Goal: Use online tool/utility: Use online tool/utility

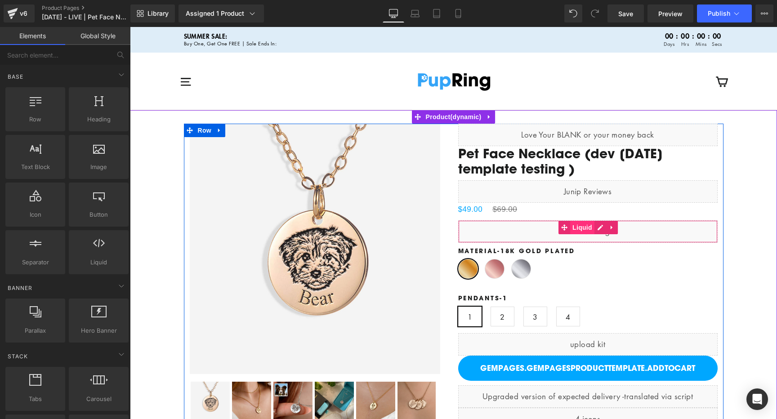
click at [582, 228] on span "Liquid" at bounding box center [582, 227] width 24 height 13
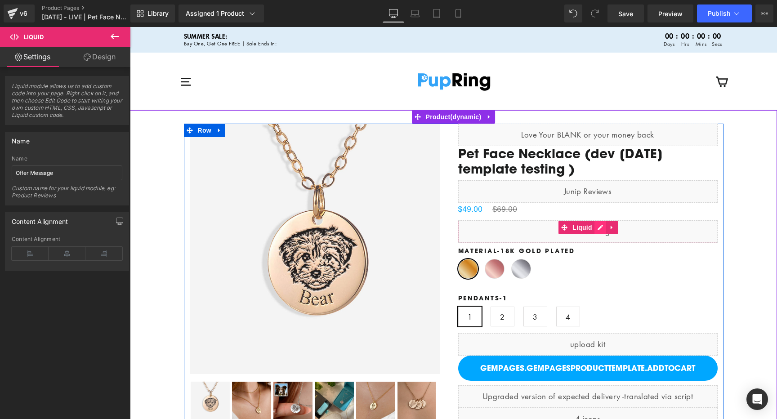
click at [596, 227] on div "Liquid" at bounding box center [587, 231] width 259 height 22
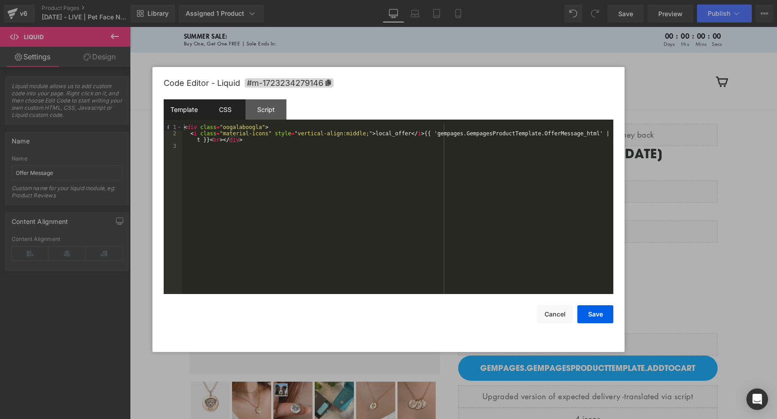
click at [231, 114] on div "CSS" at bounding box center [225, 109] width 41 height 20
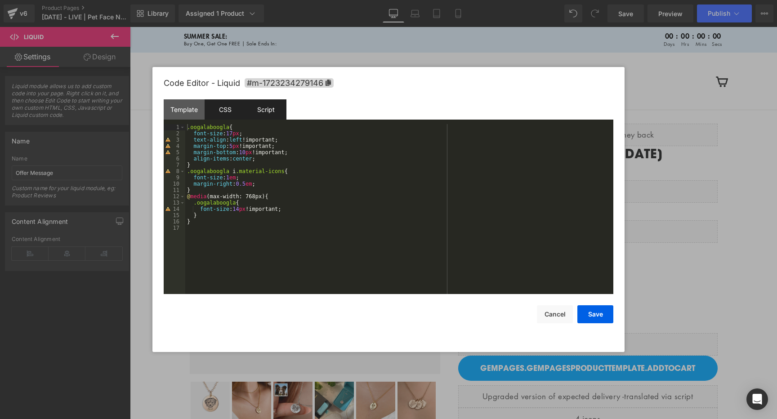
click at [261, 109] on div "Script" at bounding box center [265, 109] width 41 height 20
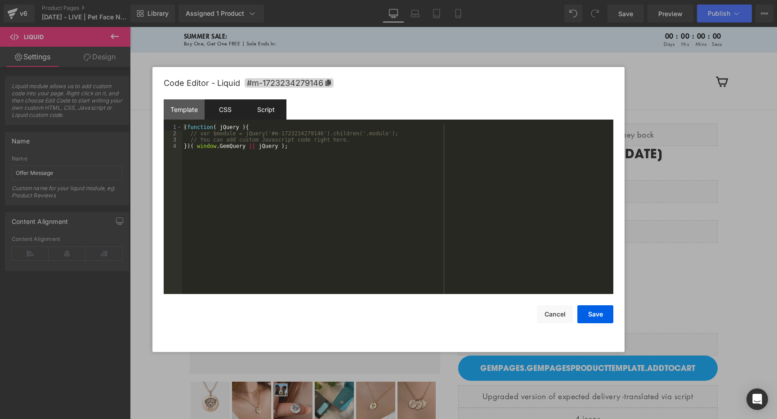
click at [229, 112] on div "CSS" at bounding box center [225, 109] width 41 height 20
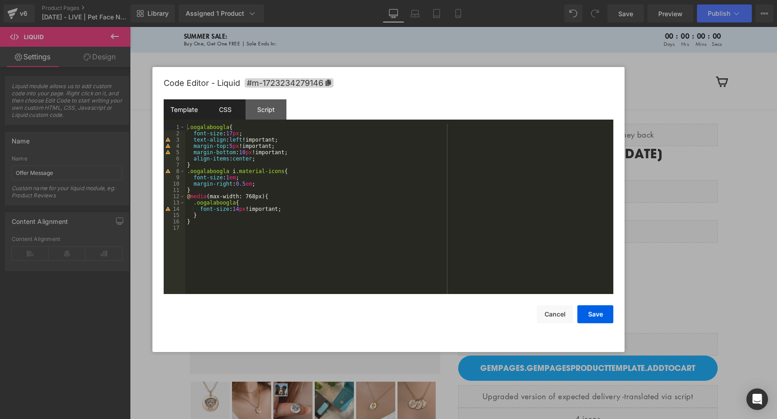
click at [197, 113] on div "Template" at bounding box center [184, 109] width 41 height 20
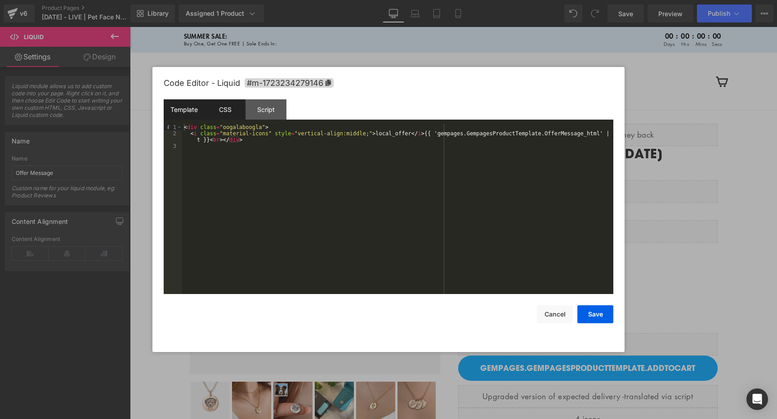
click at [216, 113] on div "CSS" at bounding box center [225, 109] width 41 height 20
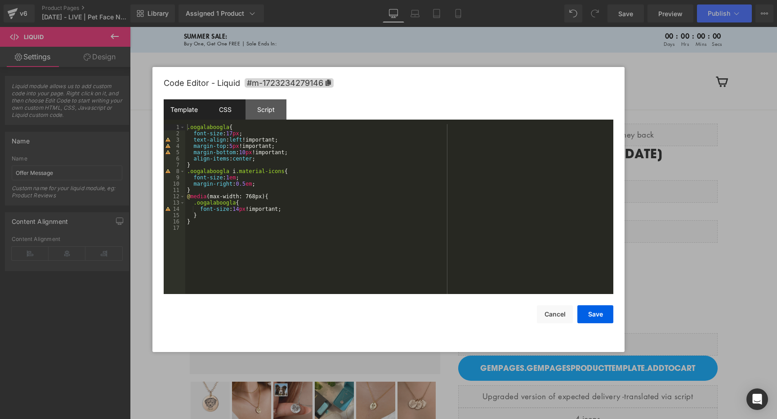
click at [199, 113] on div "Template" at bounding box center [184, 109] width 41 height 20
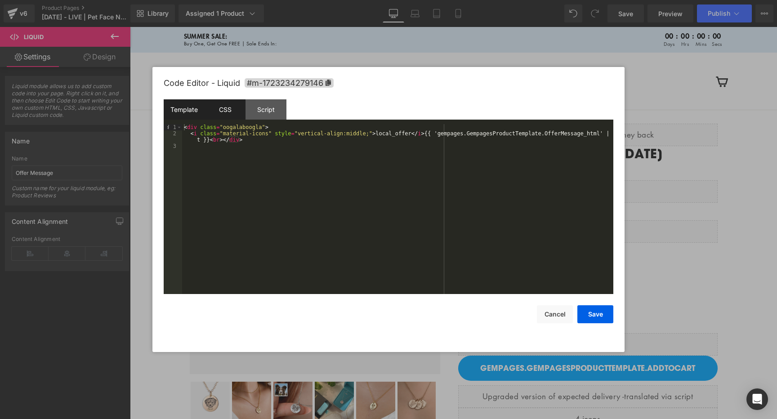
click at [231, 115] on div "CSS" at bounding box center [225, 109] width 41 height 20
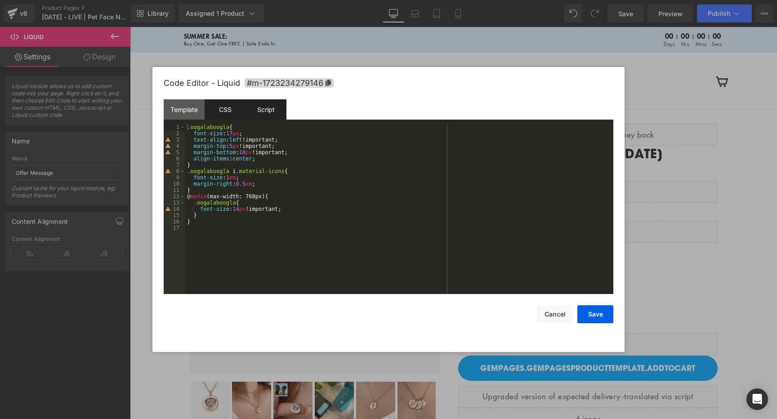
click at [261, 110] on div "Script" at bounding box center [265, 109] width 41 height 20
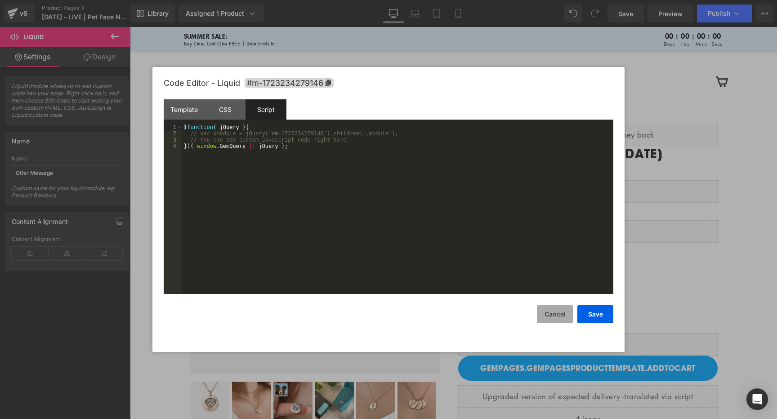
click at [554, 314] on button "Cancel" at bounding box center [555, 314] width 36 height 18
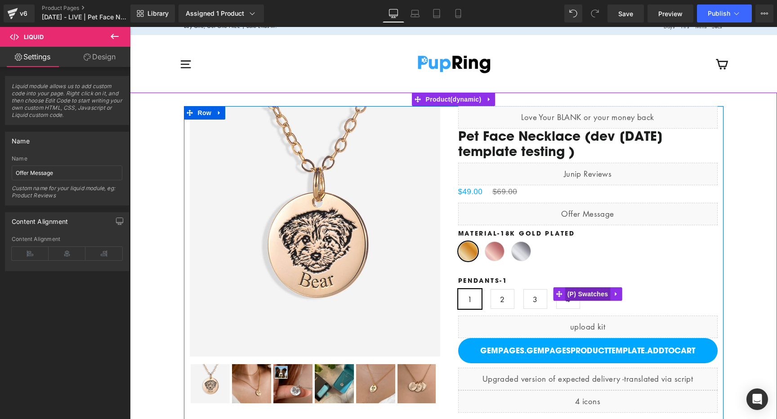
scroll to position [25, 0]
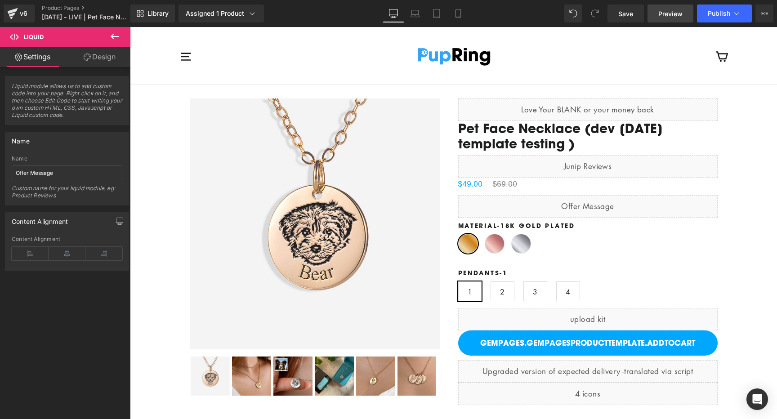
click at [666, 10] on span "Preview" at bounding box center [670, 13] width 24 height 9
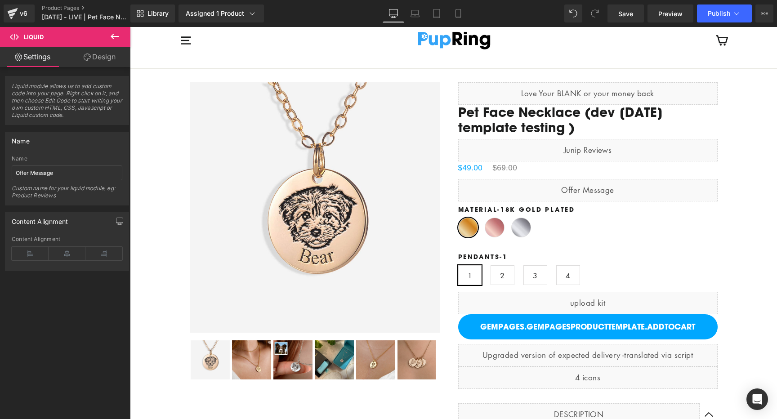
scroll to position [0, 0]
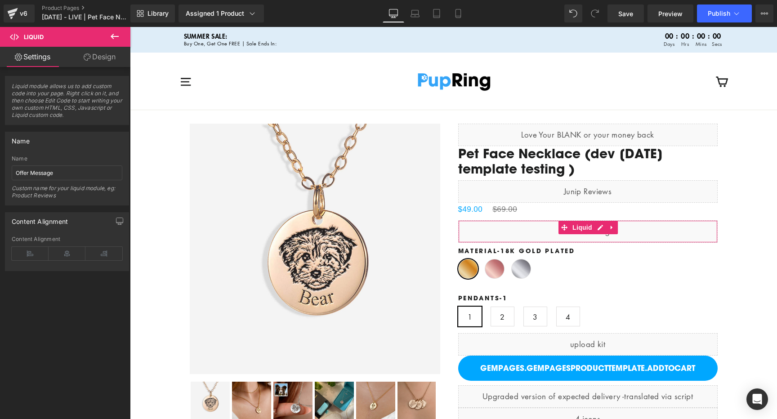
click at [98, 62] on link "Design" at bounding box center [99, 57] width 65 height 20
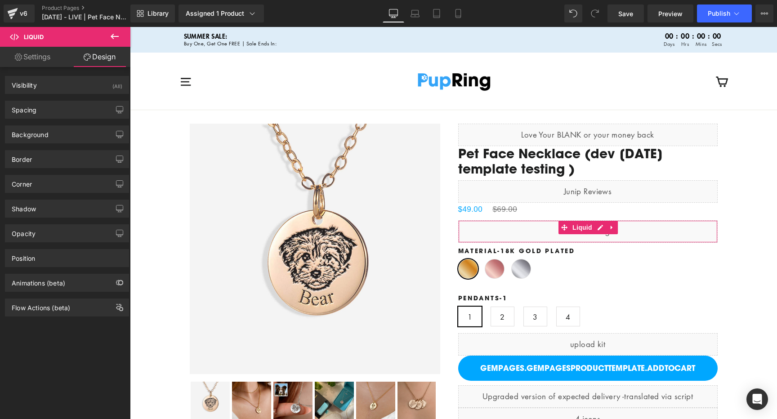
click at [40, 58] on link "Settings" at bounding box center [32, 57] width 65 height 20
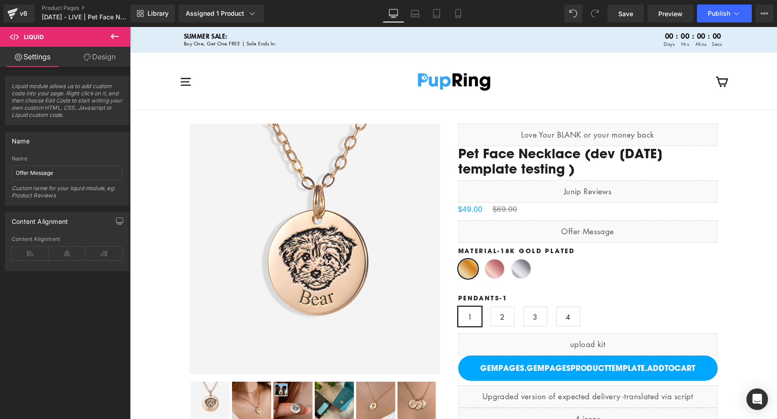
click at [111, 32] on icon at bounding box center [114, 36] width 11 height 11
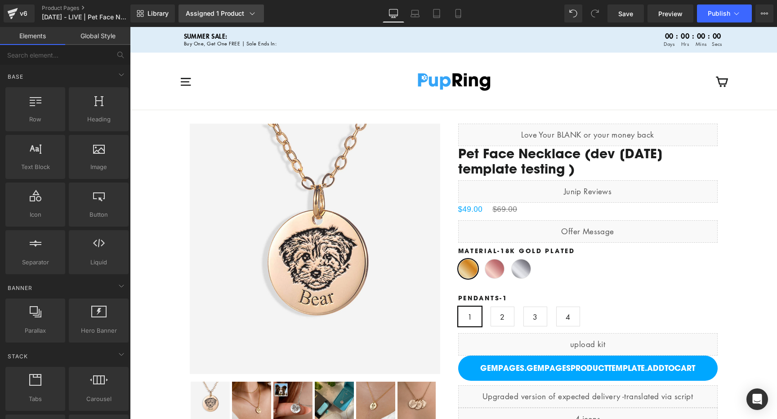
click at [226, 15] on div "Assigned 1 Product" at bounding box center [221, 13] width 71 height 9
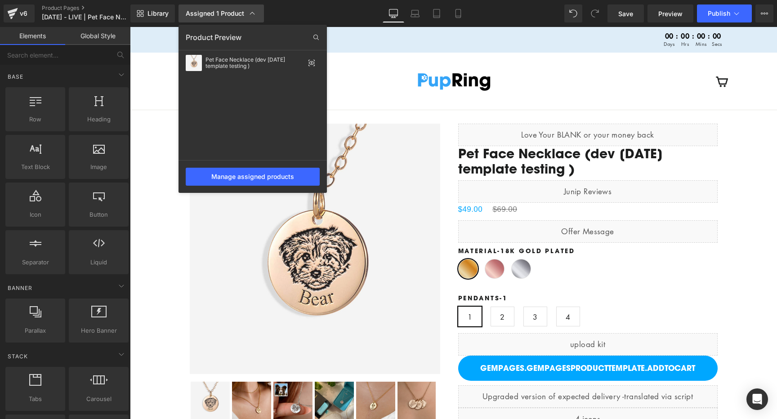
click at [226, 15] on div "Assigned 1 Product" at bounding box center [221, 13] width 71 height 9
